Goal: Information Seeking & Learning: Understand process/instructions

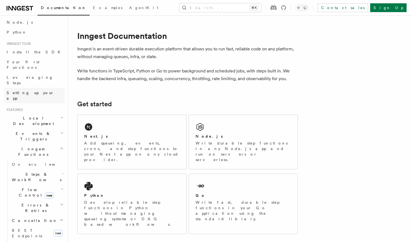
scroll to position [36, 0]
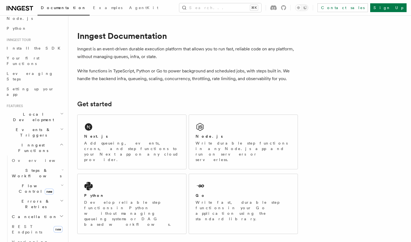
click at [61, 143] on icon "button" at bounding box center [62, 145] width 4 height 4
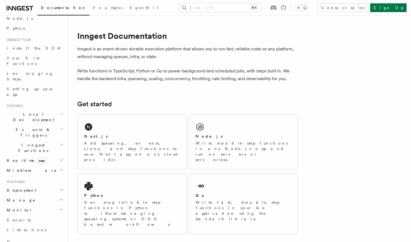
click at [59, 185] on h2 "Deployment" at bounding box center [34, 190] width 60 height 10
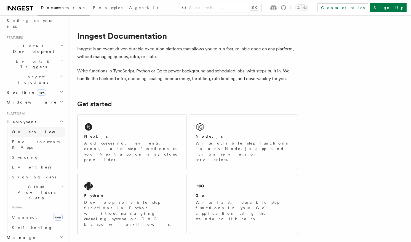
scroll to position [107, 0]
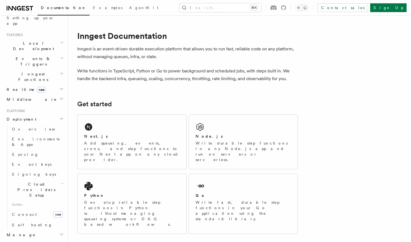
click at [58, 179] on h2 "Cloud Providers Setup" at bounding box center [37, 189] width 55 height 21
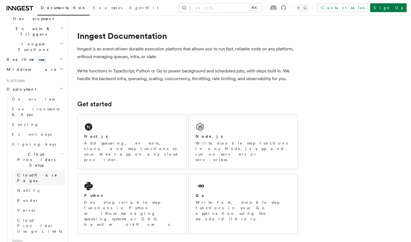
scroll to position [139, 0]
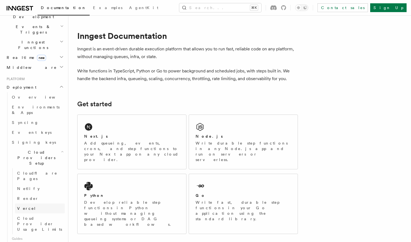
click at [24, 206] on span "Vercel" at bounding box center [26, 208] width 19 height 4
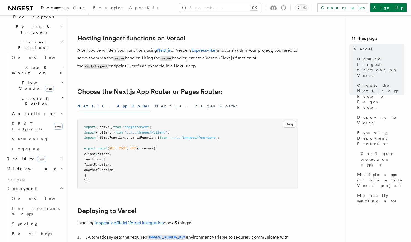
scroll to position [71, 0]
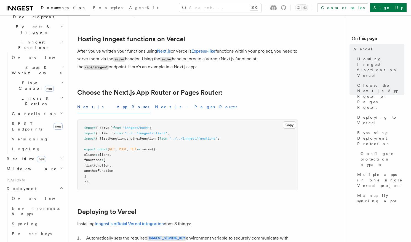
click at [155, 106] on button "Next.js - Pages Router" at bounding box center [196, 107] width 83 height 12
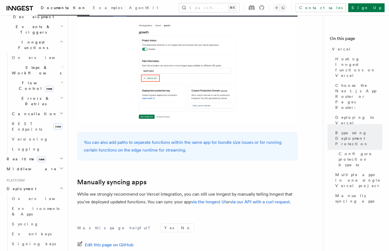
scroll to position [865, 0]
